Goal: Find specific page/section: Find specific page/section

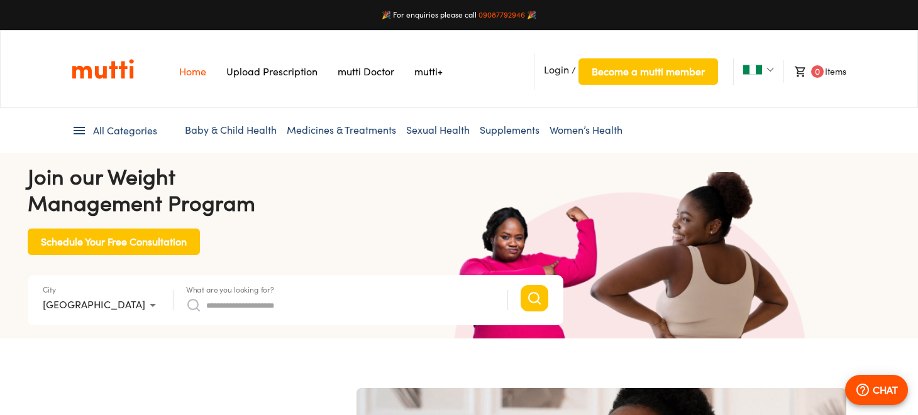
scroll to position [0, 326]
click at [421, 72] on link "mutti+" at bounding box center [428, 71] width 28 height 13
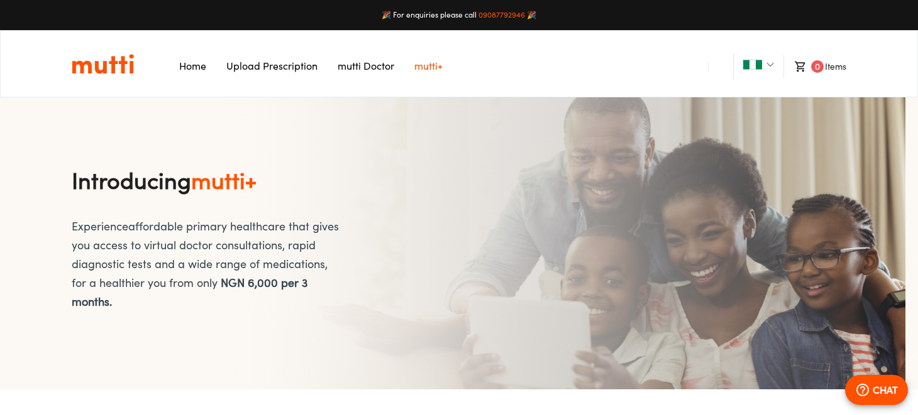
click at [359, 68] on link "mutti Doctor" at bounding box center [366, 66] width 57 height 13
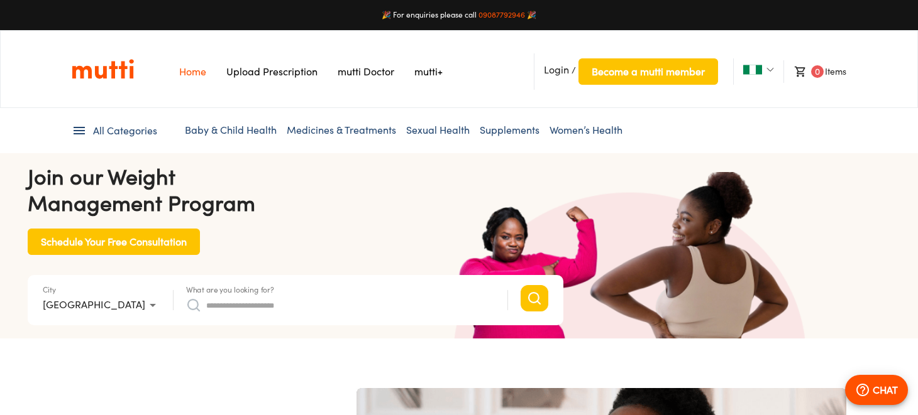
click at [212, 126] on link "Baby & Child Health" at bounding box center [231, 130] width 92 height 13
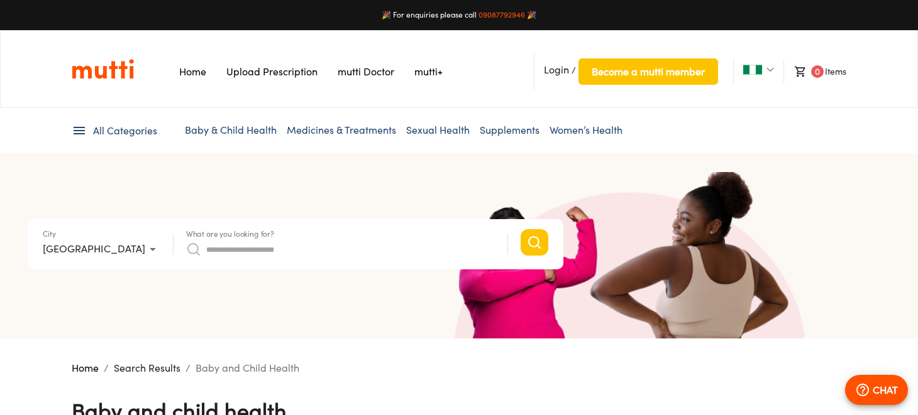
click at [335, 129] on link "Medicines & Treatments" at bounding box center [341, 130] width 109 height 13
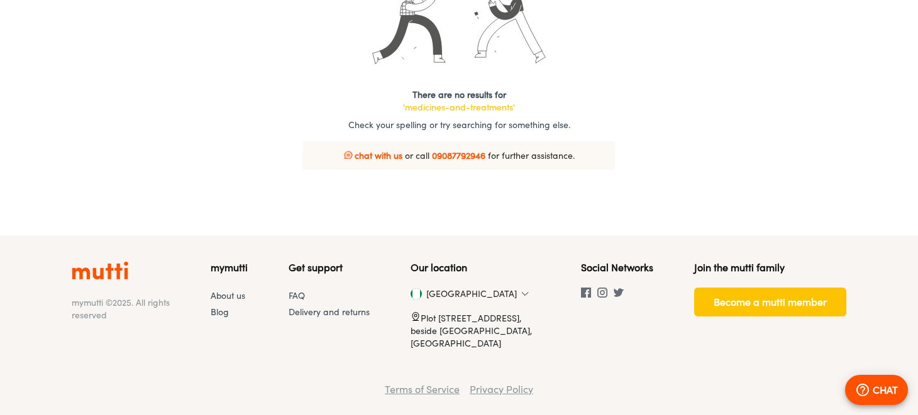
scroll to position [545, 0]
